Goal: Check status: Check status

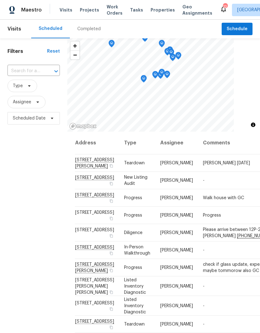
scroll to position [376, 0]
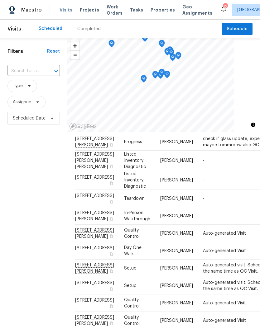
click at [66, 9] on span "Visits" at bounding box center [65, 10] width 13 height 6
click at [29, 91] on span "Type" at bounding box center [22, 86] width 30 height 12
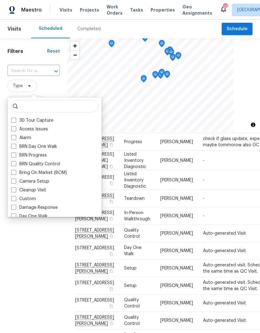
click at [59, 87] on span "Type" at bounding box center [33, 86] width 52 height 12
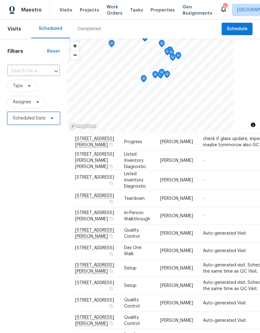
click at [46, 115] on span "Scheduled Date" at bounding box center [33, 118] width 52 height 12
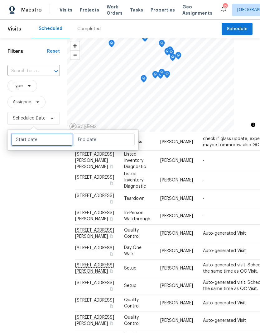
click at [58, 138] on input "text" at bounding box center [41, 140] width 61 height 12
select select "9"
select select "2025"
select select "10"
select select "2025"
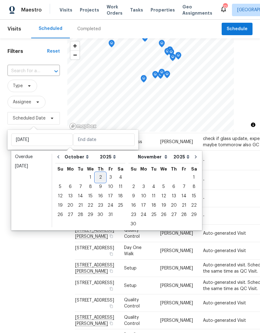
click at [102, 176] on div "2" at bounding box center [100, 177] width 10 height 9
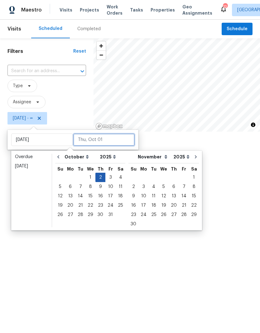
type input "[DATE]"
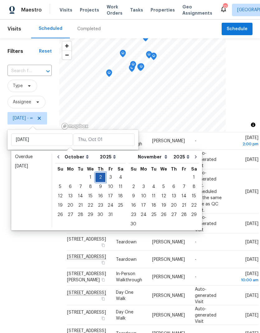
click at [97, 176] on div "2" at bounding box center [100, 177] width 10 height 9
type input "[DATE]"
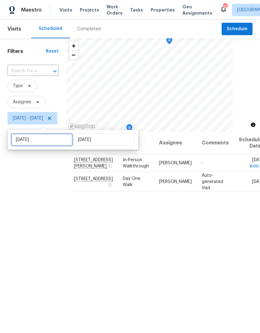
click at [54, 139] on input "[DATE]" at bounding box center [41, 140] width 61 height 12
select select "9"
select select "2025"
select select "10"
select select "2025"
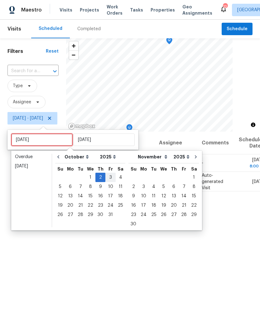
type input "[DATE]"
click at [106, 176] on div "3" at bounding box center [110, 177] width 10 height 9
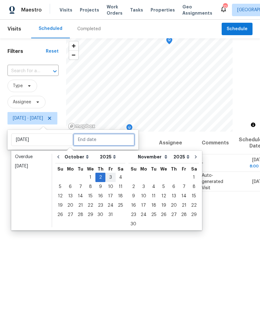
type input "[DATE]"
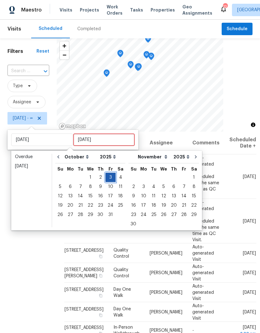
click at [110, 175] on div "3" at bounding box center [110, 177] width 10 height 9
type input "[DATE]"
